Goal: Use online tool/utility: Utilize a website feature to perform a specific function

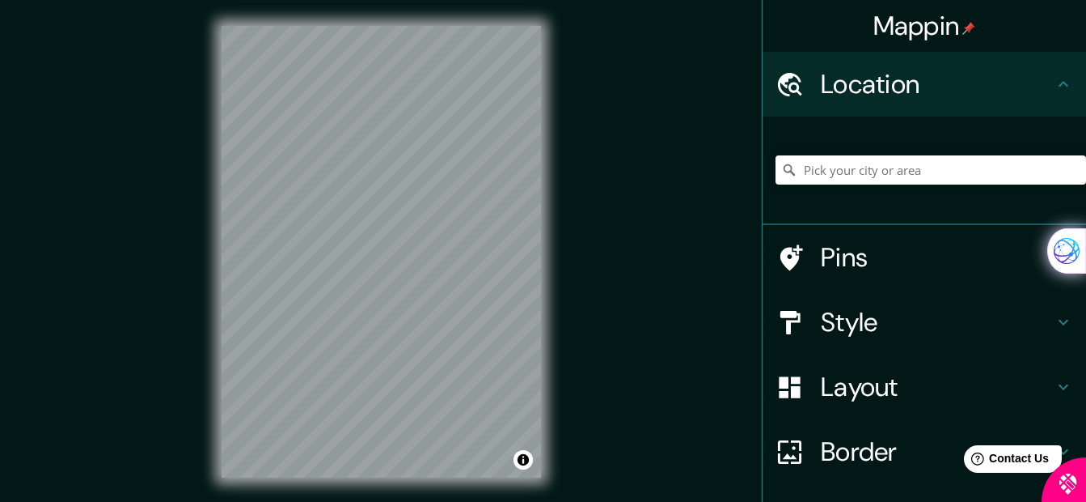
click at [548, 257] on div "© Mapbox © OpenStreetMap Improve this map" at bounding box center [381, 251] width 371 height 503
click at [618, 318] on div "Mappin Location Pins Style Layout Border Choose a border. Hint : you can make l…" at bounding box center [543, 264] width 1086 height 529
click at [549, 323] on div "© Mapbox © OpenStreetMap Improve this map" at bounding box center [381, 251] width 371 height 503
click at [811, 174] on input "Pick your city or area" at bounding box center [931, 169] width 311 height 29
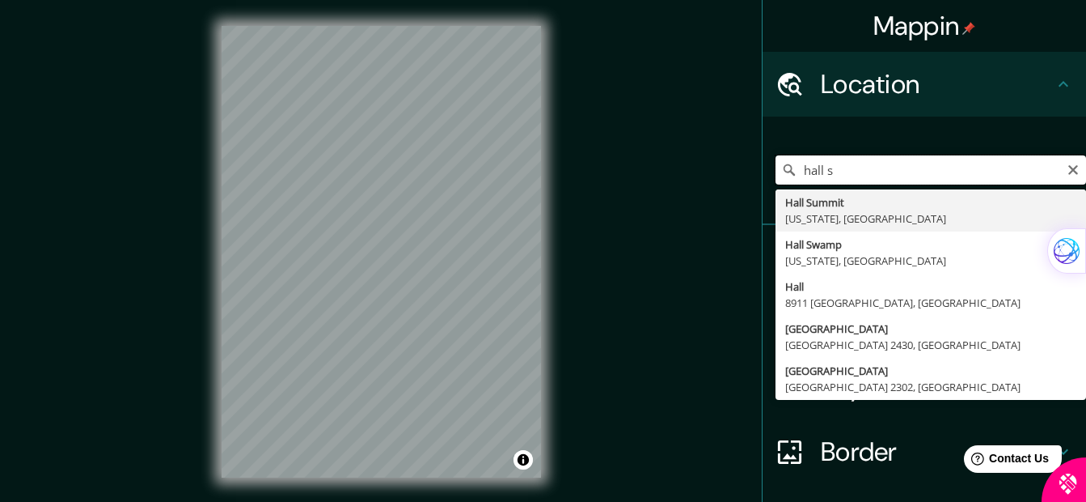
click at [844, 172] on input "hall s" at bounding box center [931, 169] width 311 height 29
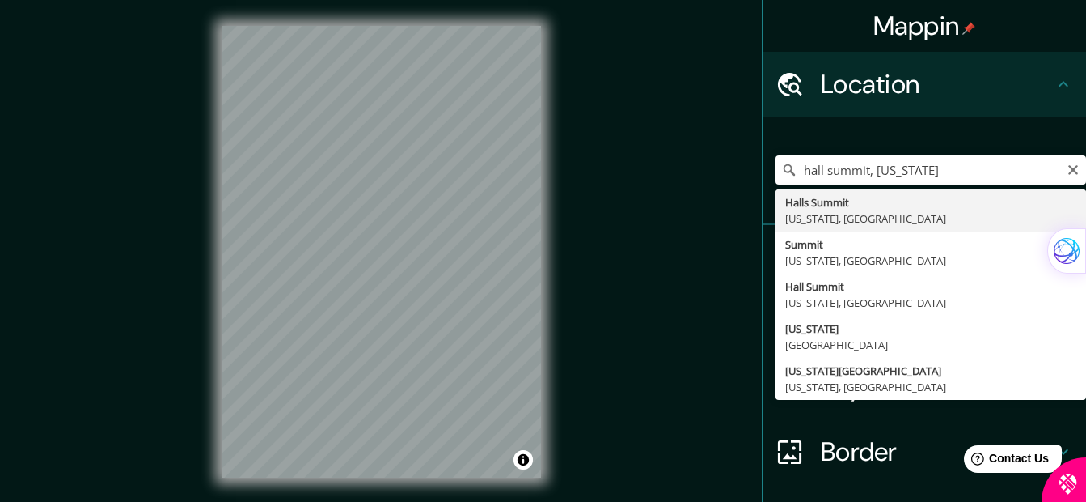
type input "Halls Summit, [US_STATE], [GEOGRAPHIC_DATA]"
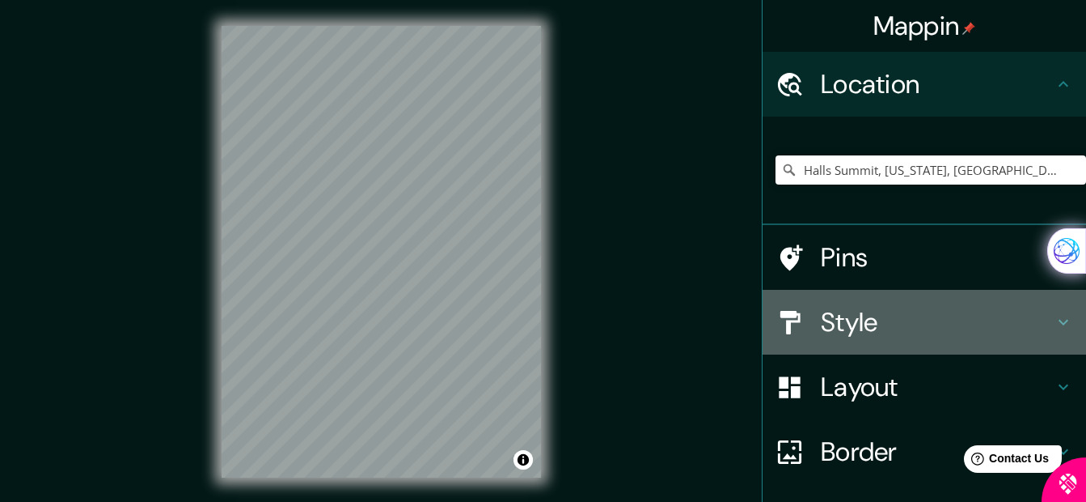
click at [1059, 321] on icon at bounding box center [1064, 323] width 10 height 6
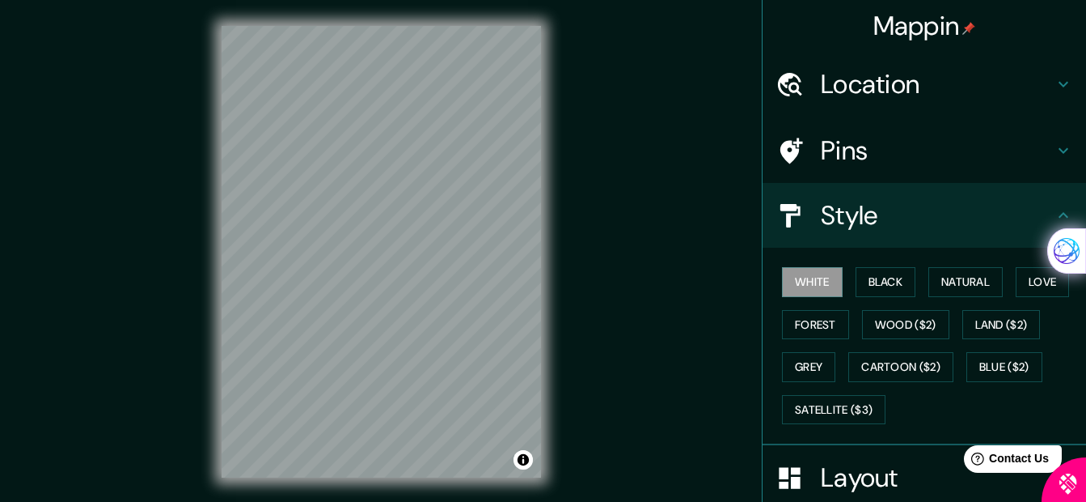
drag, startPoint x: 1025, startPoint y: 325, endPoint x: 657, endPoint y: 394, distance: 374.4
click at [657, 394] on div "Mappin Location [GEOGRAPHIC_DATA], [US_STATE], [GEOGRAPHIC_DATA] Pins Style Whi…" at bounding box center [543, 264] width 1086 height 529
click at [1036, 283] on font "Love" at bounding box center [1043, 282] width 28 height 20
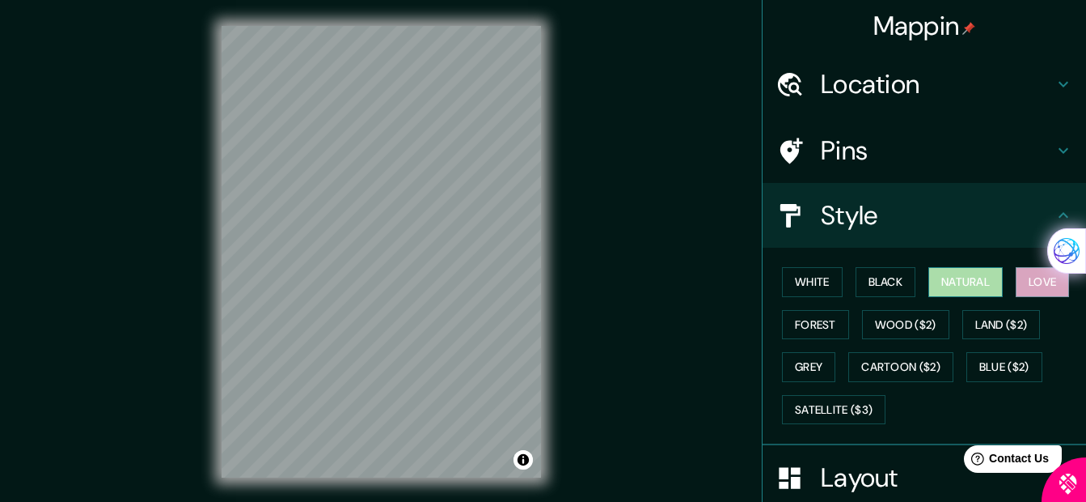
click at [954, 281] on font "Natural" at bounding box center [966, 282] width 49 height 20
click at [872, 285] on font "Black" at bounding box center [886, 282] width 35 height 20
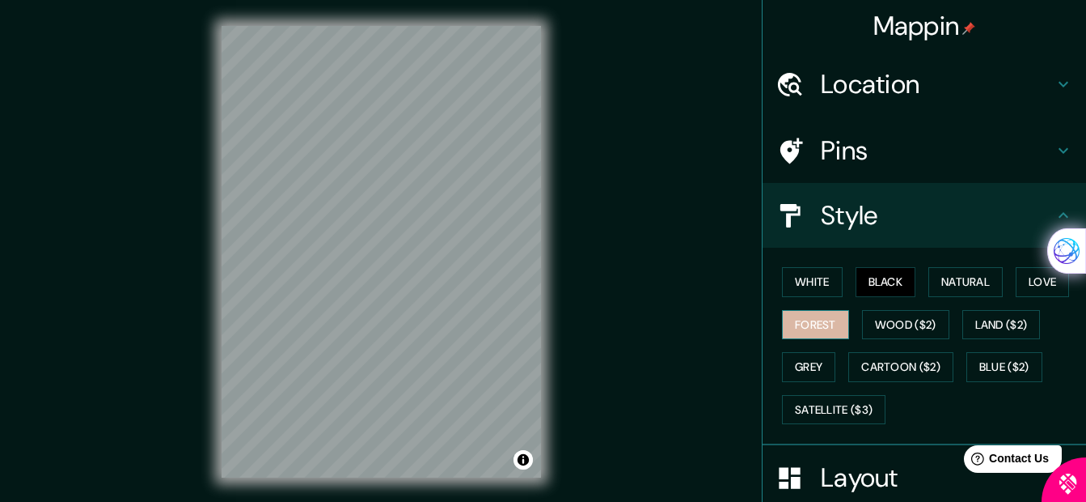
click at [795, 320] on font "Forest" at bounding box center [815, 325] width 41 height 20
click at [801, 277] on font "White" at bounding box center [812, 282] width 35 height 20
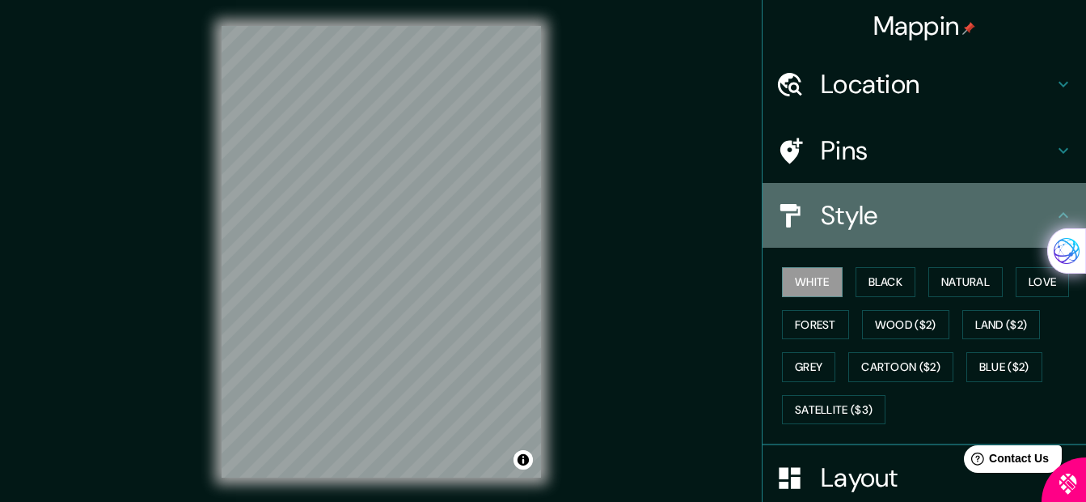
click at [1054, 214] on icon at bounding box center [1063, 214] width 19 height 19
click at [1054, 212] on icon at bounding box center [1063, 214] width 19 height 19
click at [1059, 216] on icon at bounding box center [1064, 215] width 10 height 6
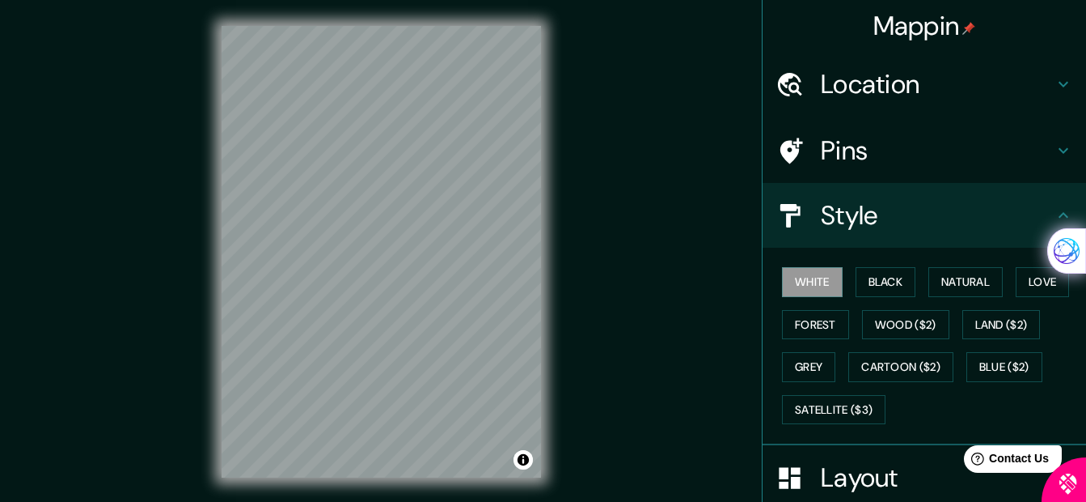
scroll to position [81, 0]
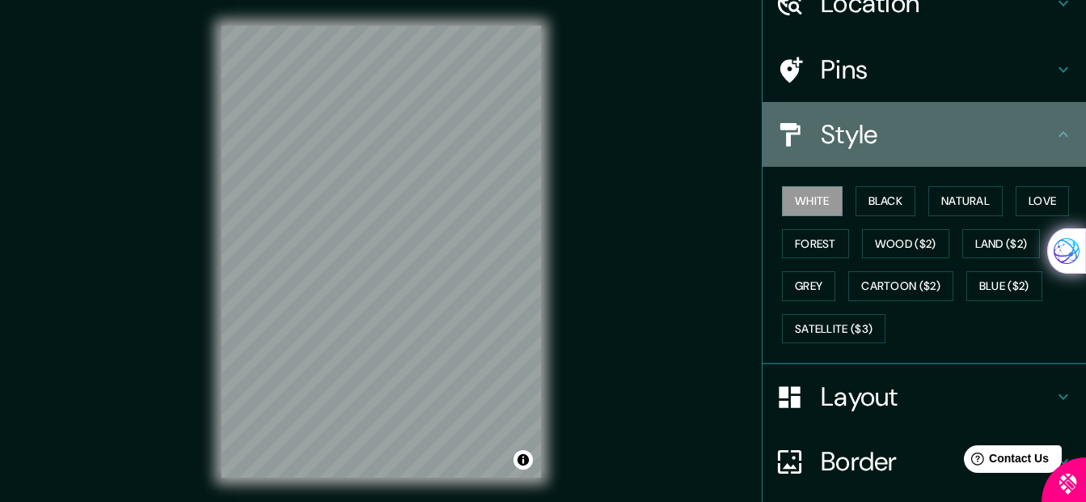
click at [1054, 131] on icon at bounding box center [1063, 134] width 19 height 19
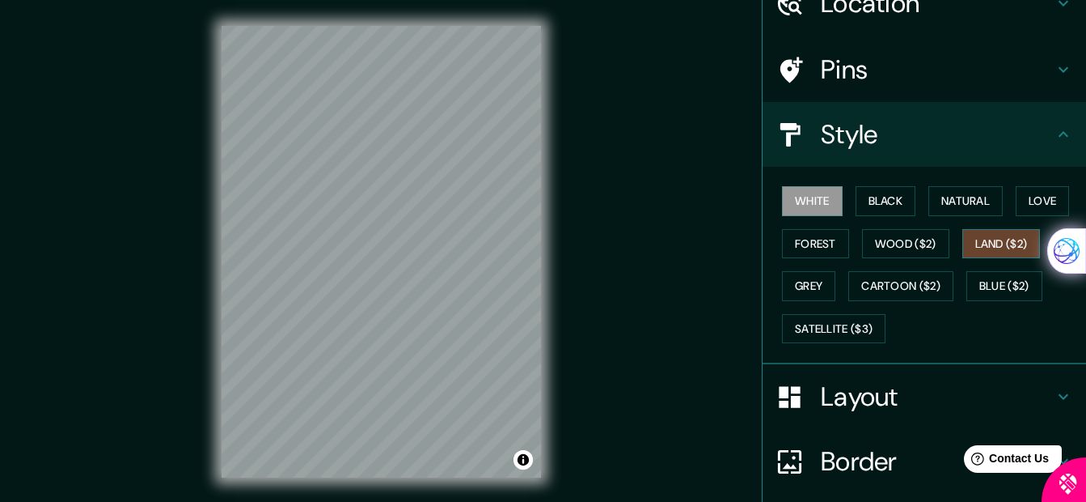
scroll to position [208, 0]
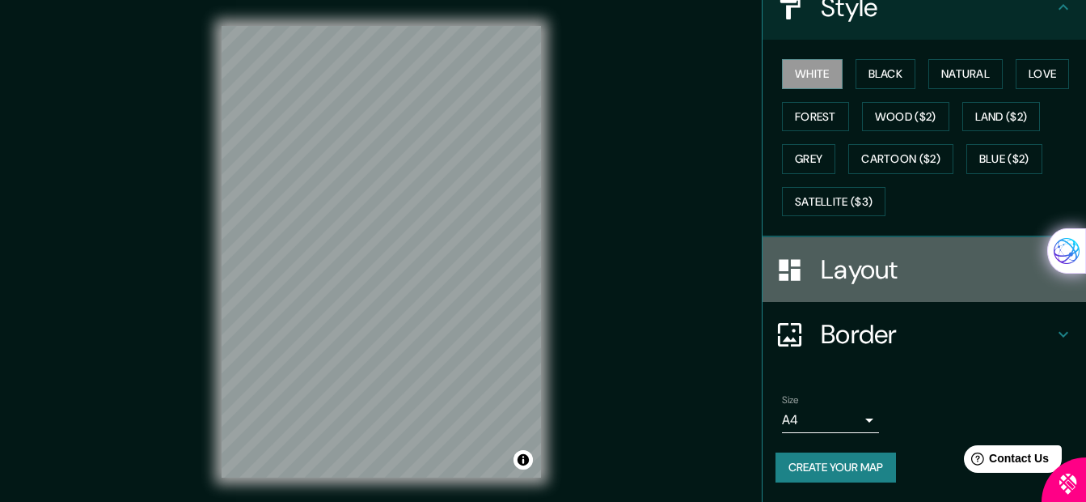
click at [1059, 269] on icon at bounding box center [1064, 270] width 10 height 6
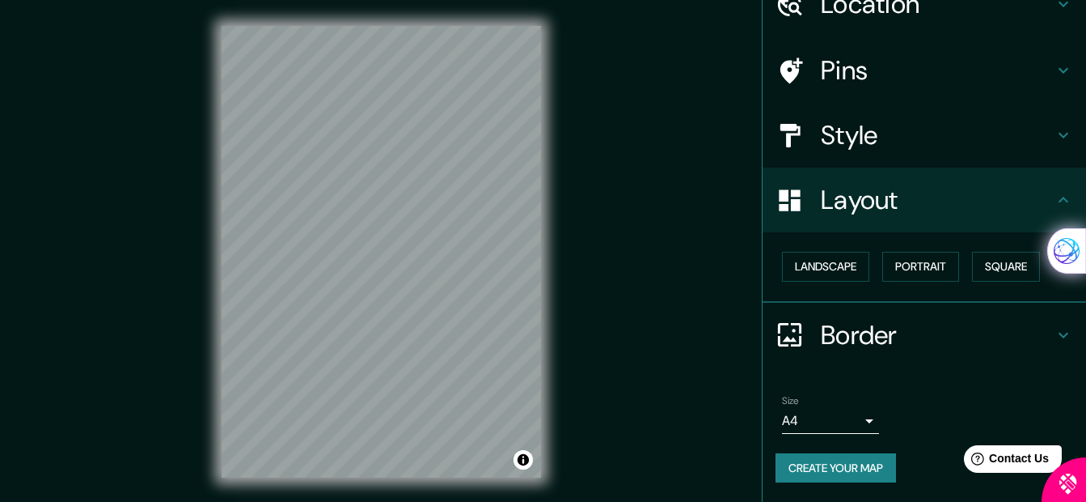
scroll to position [80, 0]
click at [895, 275] on font "Portrait" at bounding box center [920, 266] width 51 height 20
click at [1054, 331] on icon at bounding box center [1063, 334] width 19 height 19
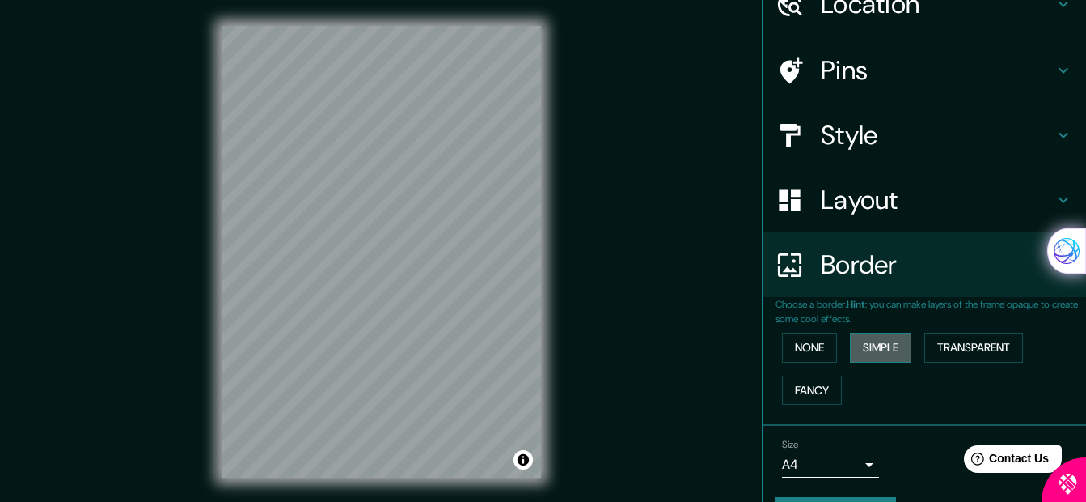
click at [883, 344] on font "Simple" at bounding box center [881, 347] width 36 height 20
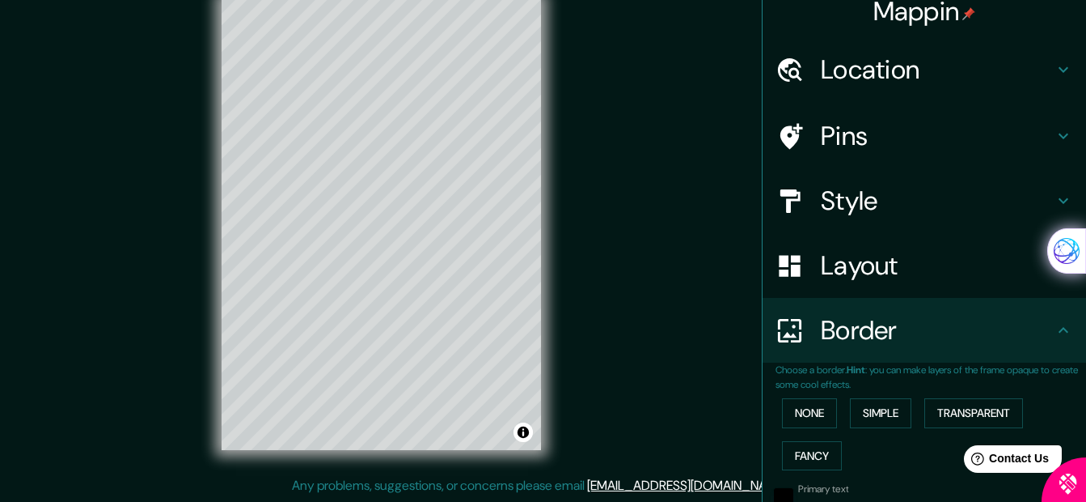
scroll to position [0, 0]
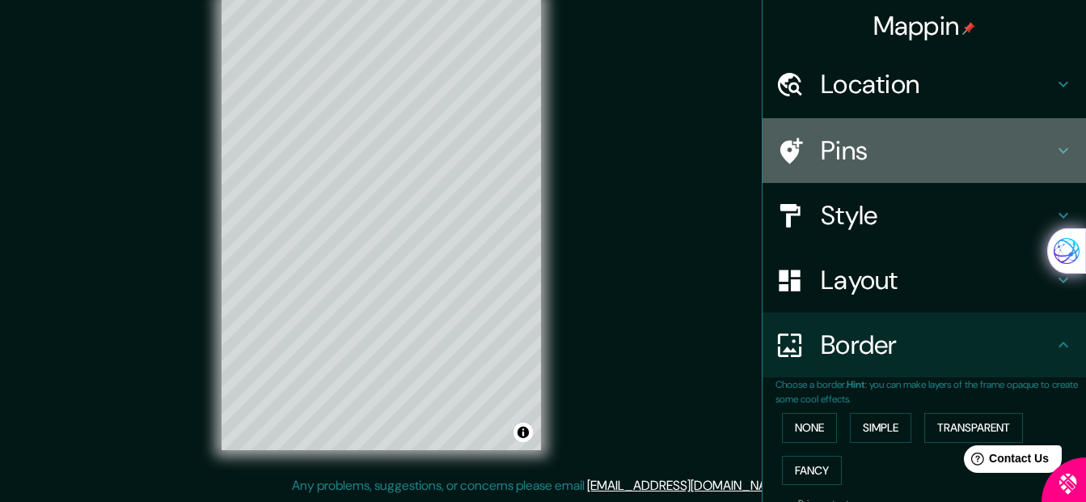
click at [1059, 150] on icon at bounding box center [1064, 151] width 10 height 6
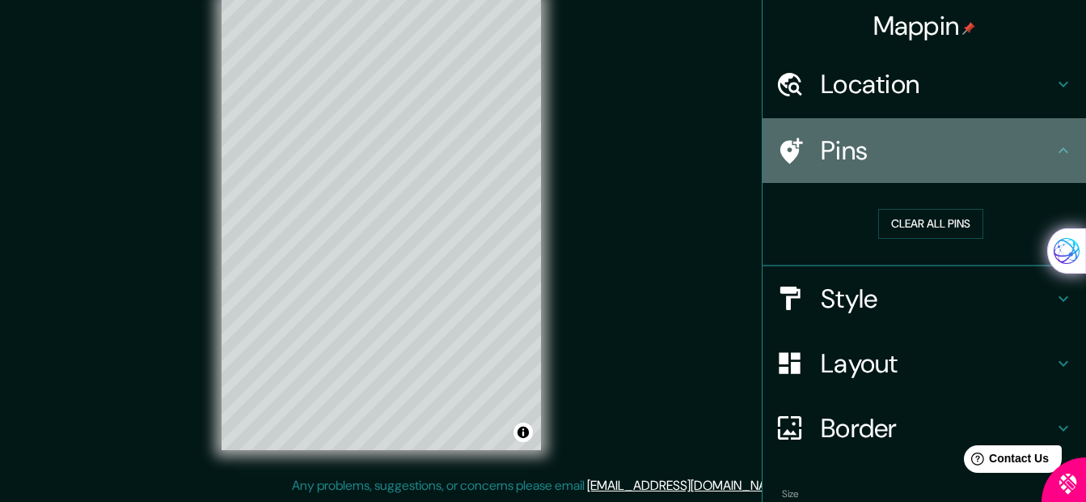
drag, startPoint x: 1049, startPoint y: 150, endPoint x: 1039, endPoint y: 150, distance: 10.5
drag, startPoint x: 1039, startPoint y: 150, endPoint x: 1060, endPoint y: 150, distance: 21.0
click at [1060, 150] on icon at bounding box center [1063, 150] width 19 height 19
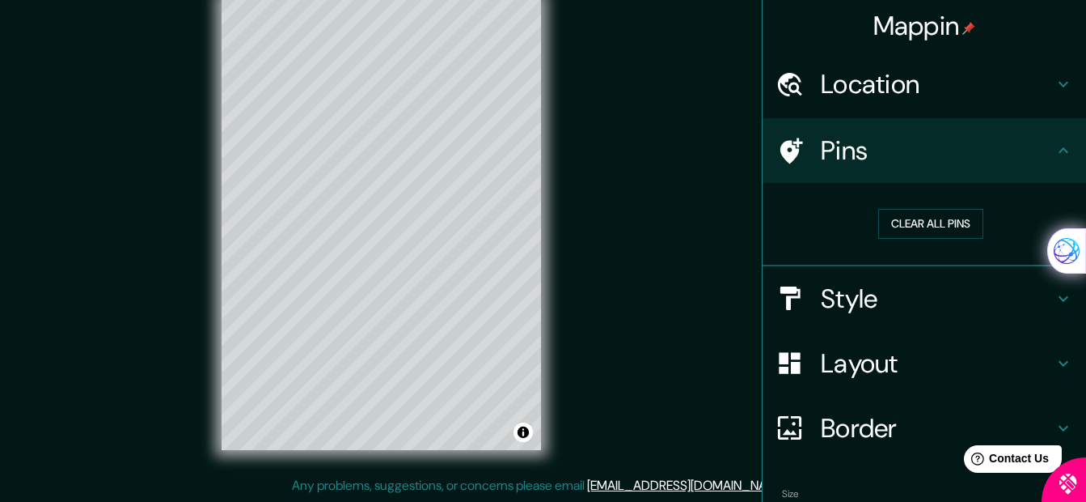
click at [1056, 81] on icon at bounding box center [1063, 83] width 19 height 19
type input "32"
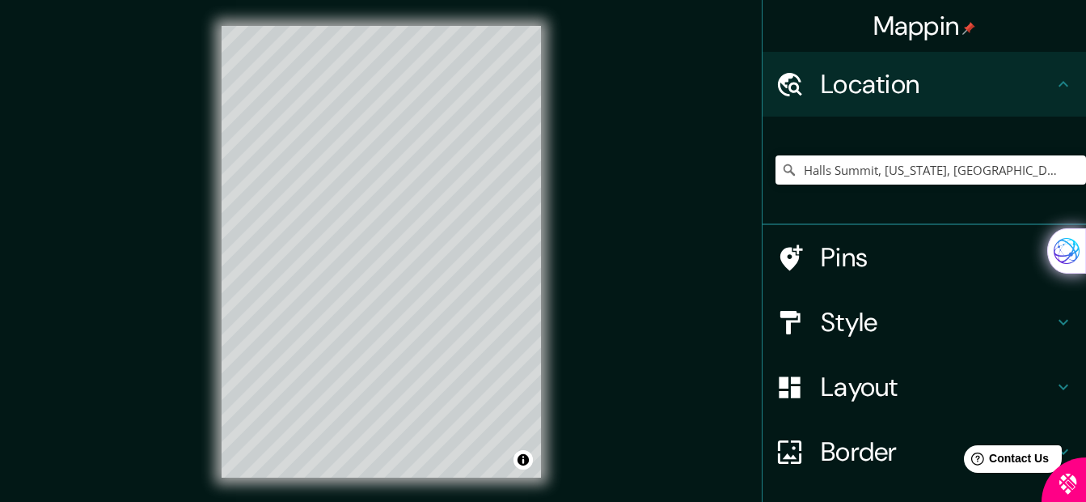
scroll to position [117, 0]
